Goal: Navigation & Orientation: Go to known website

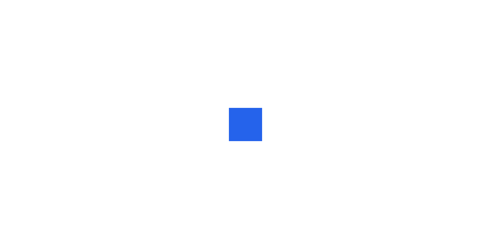
click at [230, 117] on div at bounding box center [245, 124] width 33 height 33
